Goal: Participate in discussion

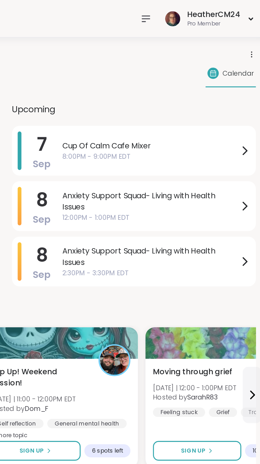
click at [192, 11] on icon at bounding box center [191, 10] width 6 height 6
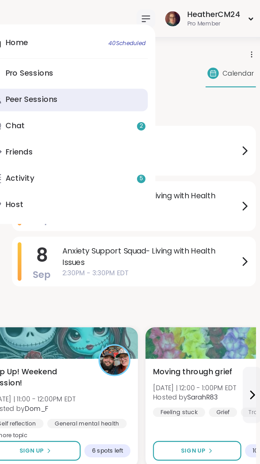
click at [139, 59] on div "Peer Sessions" at bounding box center [126, 56] width 29 height 6
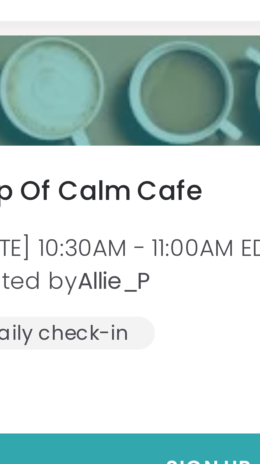
click at [50, 249] on span "Sign Up" at bounding box center [51, 249] width 14 height 5
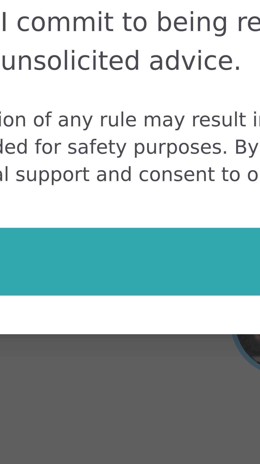
click at [99, 276] on button "Agree" at bounding box center [130, 270] width 138 height 11
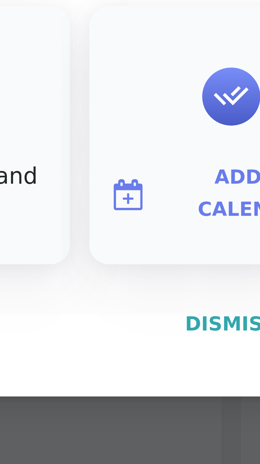
click at [131, 279] on span "Dismiss" at bounding box center [129, 278] width 15 height 4
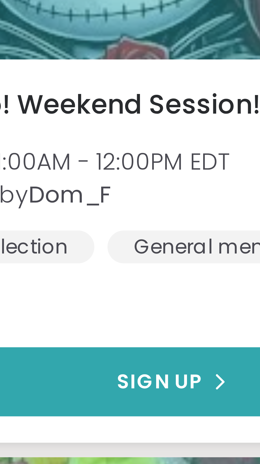
click at [55, 334] on span "Sign Up" at bounding box center [51, 332] width 14 height 5
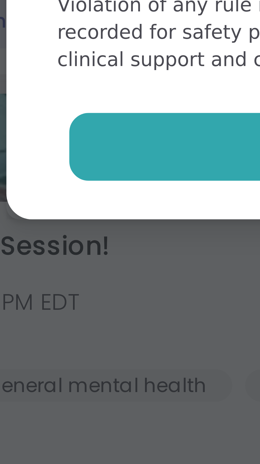
click at [84, 272] on button "Agree" at bounding box center [130, 270] width 138 height 11
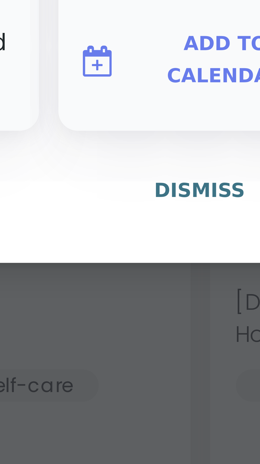
type textarea "*"
click at [132, 277] on span "Dismiss" at bounding box center [129, 278] width 15 height 4
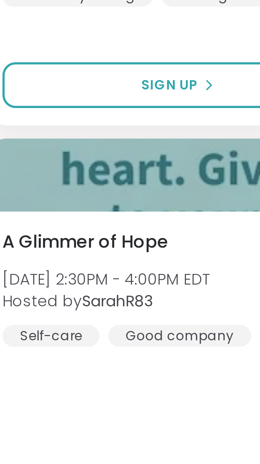
scroll to position [181, 0]
